Goal: Task Accomplishment & Management: Manage account settings

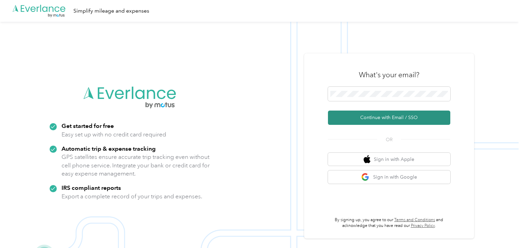
click at [378, 116] on button "Continue with Email / SSO" at bounding box center [389, 117] width 122 height 14
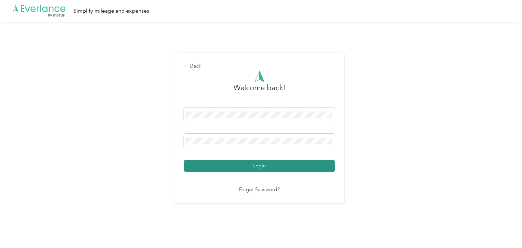
click at [267, 165] on button "Login" at bounding box center [259, 166] width 151 height 12
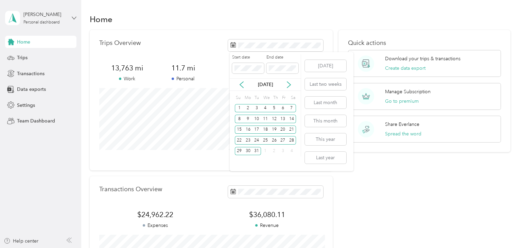
click at [74, 18] on icon at bounding box center [74, 18] width 5 height 5
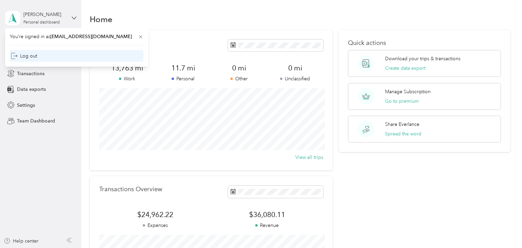
click at [35, 58] on div "Log out" at bounding box center [24, 55] width 26 height 7
